Goal: Task Accomplishment & Management: Complete application form

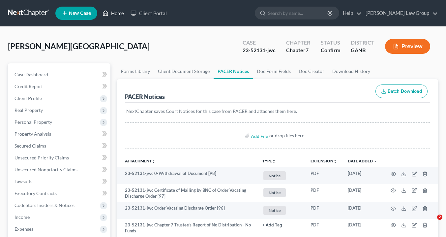
click at [112, 10] on link "Home" at bounding box center [113, 13] width 28 height 12
click at [119, 13] on link "Home" at bounding box center [113, 13] width 28 height 12
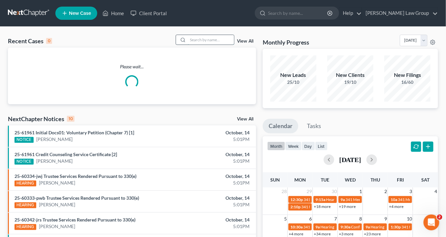
drag, startPoint x: 197, startPoint y: 40, endPoint x: 199, endPoint y: 48, distance: 7.9
click at [197, 41] on input "search" at bounding box center [211, 40] width 46 height 10
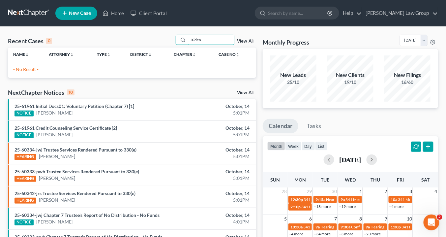
drag, startPoint x: 201, startPoint y: 39, endPoint x: 174, endPoint y: 37, distance: 27.1
click at [173, 37] on div "Recent Cases 0 Jaiden View All" at bounding box center [132, 41] width 248 height 13
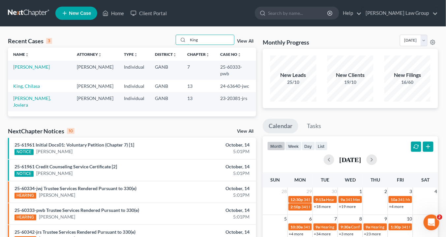
drag, startPoint x: 206, startPoint y: 41, endPoint x: 161, endPoint y: 40, distance: 45.1
click at [161, 40] on div "Recent Cases 3 King View All" at bounding box center [132, 41] width 248 height 13
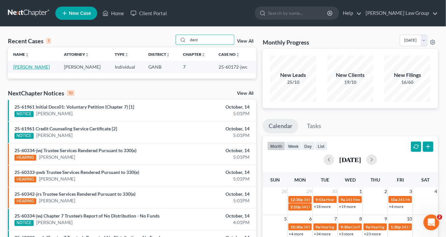
type input "dent"
click at [29, 67] on link "[PERSON_NAME]" at bounding box center [31, 67] width 37 height 6
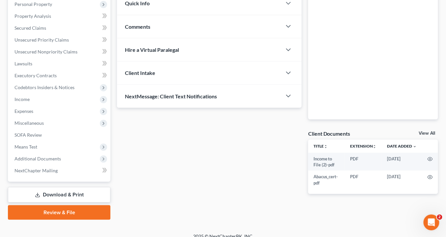
scroll to position [125, 0]
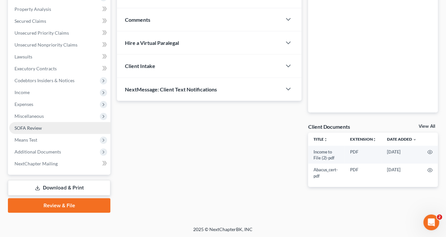
click at [35, 128] on span "SOFA Review" at bounding box center [27, 128] width 27 height 6
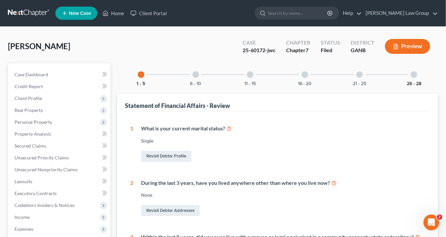
click at [413, 84] on button "26 - 28" at bounding box center [414, 83] width 14 height 5
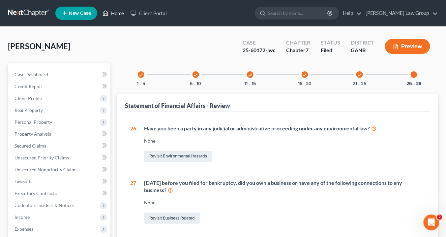
drag, startPoint x: 116, startPoint y: 14, endPoint x: 218, endPoint y: 42, distance: 105.7
click at [117, 14] on link "Home" at bounding box center [113, 13] width 28 height 12
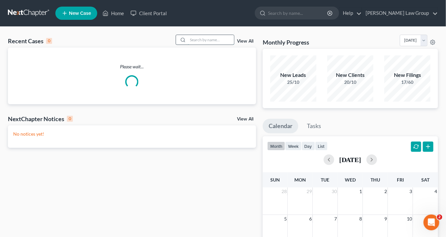
click at [199, 38] on input "search" at bounding box center [211, 40] width 46 height 10
click at [198, 39] on input "search" at bounding box center [211, 40] width 46 height 10
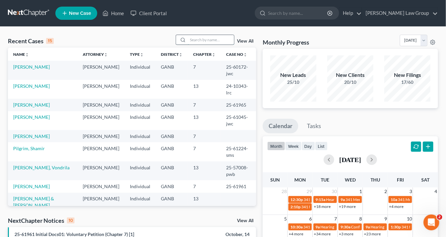
paste input "24-56306"
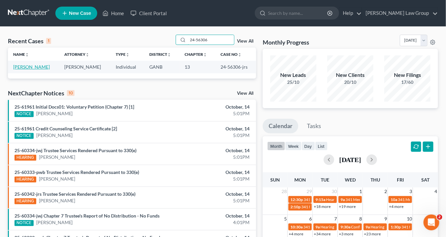
type input "24-56306"
click at [39, 67] on link "[PERSON_NAME]" at bounding box center [31, 67] width 37 height 6
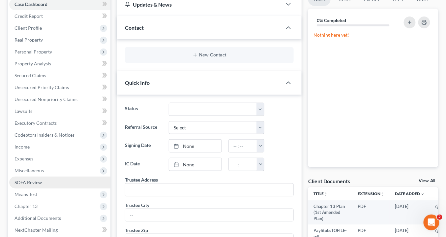
scroll to position [79, 0]
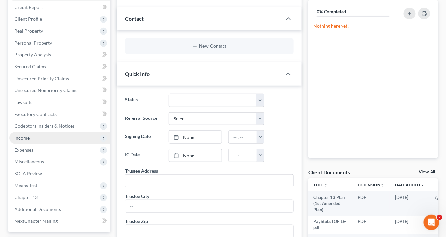
click at [19, 135] on span "Income" at bounding box center [21, 138] width 15 height 6
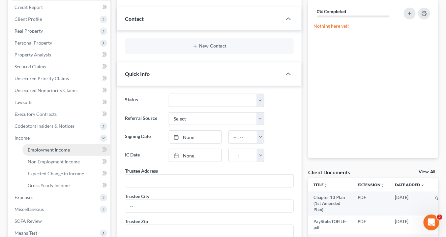
click at [31, 147] on span "Employment Income" at bounding box center [49, 150] width 42 height 6
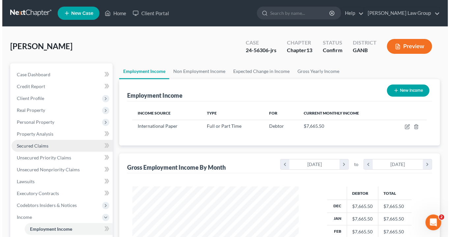
scroll to position [117, 180]
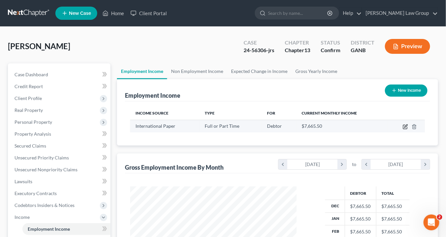
click at [405, 125] on icon "button" at bounding box center [405, 126] width 5 height 5
select select "0"
select select "10"
select select "0"
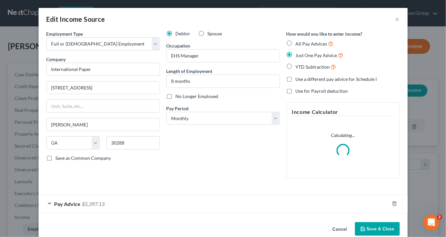
scroll to position [117, 181]
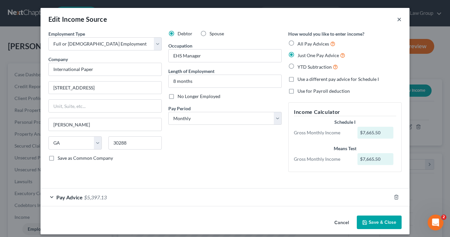
click at [398, 18] on button "×" at bounding box center [399, 19] width 5 height 8
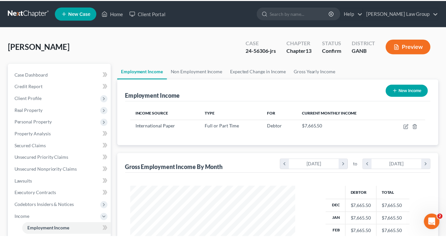
scroll to position [329337, 329274]
